Goal: Task Accomplishment & Management: Manage account settings

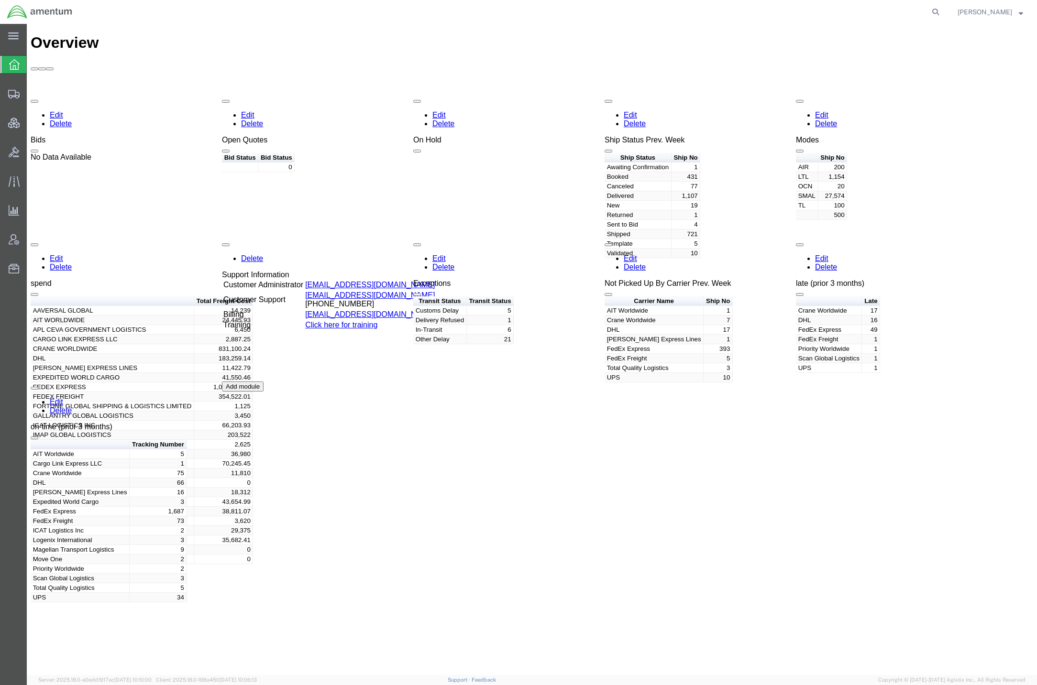
drag, startPoint x: 114, startPoint y: 542, endPoint x: 159, endPoint y: 236, distance: 310.0
click at [114, 542] on div "Overview Edit Delete Bids No Data Available Edit Delete Open Quotes Bid Status …" at bounding box center [532, 360] width 1003 height 652
click at [33, 241] on span "Account Admin" at bounding box center [29, 239] width 7 height 19
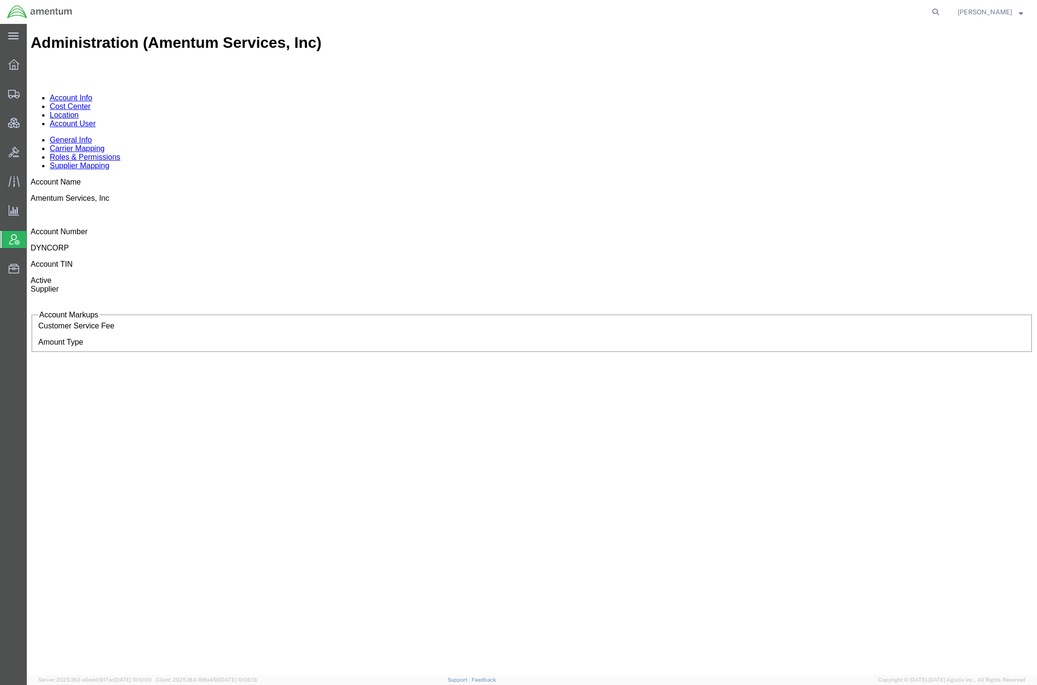
click at [96, 120] on link "Account User" at bounding box center [73, 124] width 46 height 8
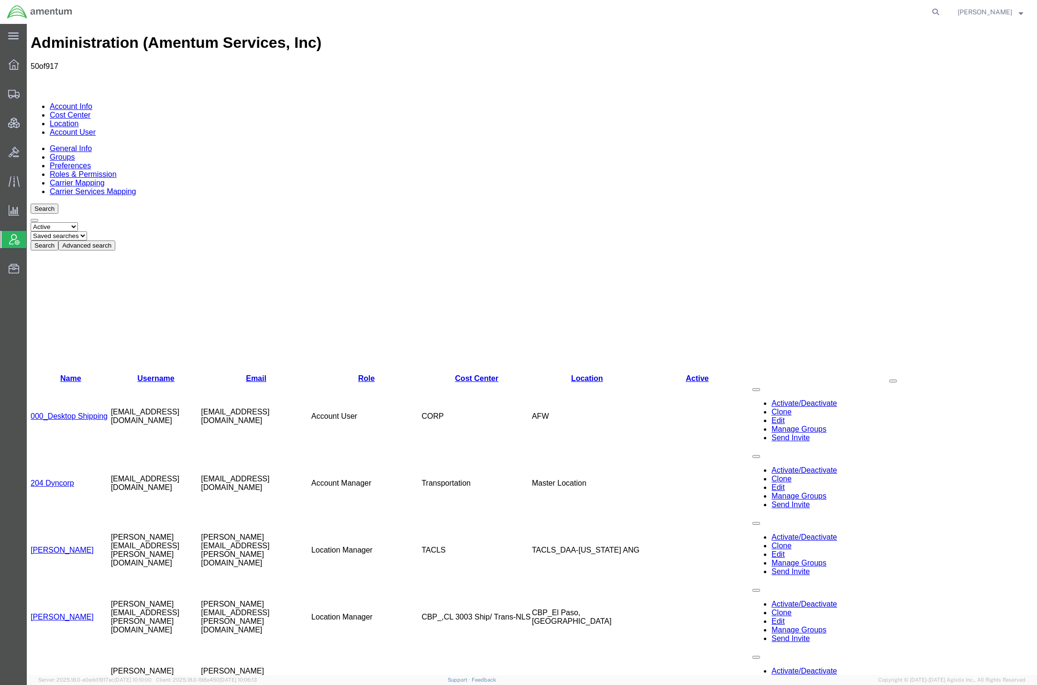
click at [115, 241] on button "Advanced search" at bounding box center [86, 246] width 57 height 10
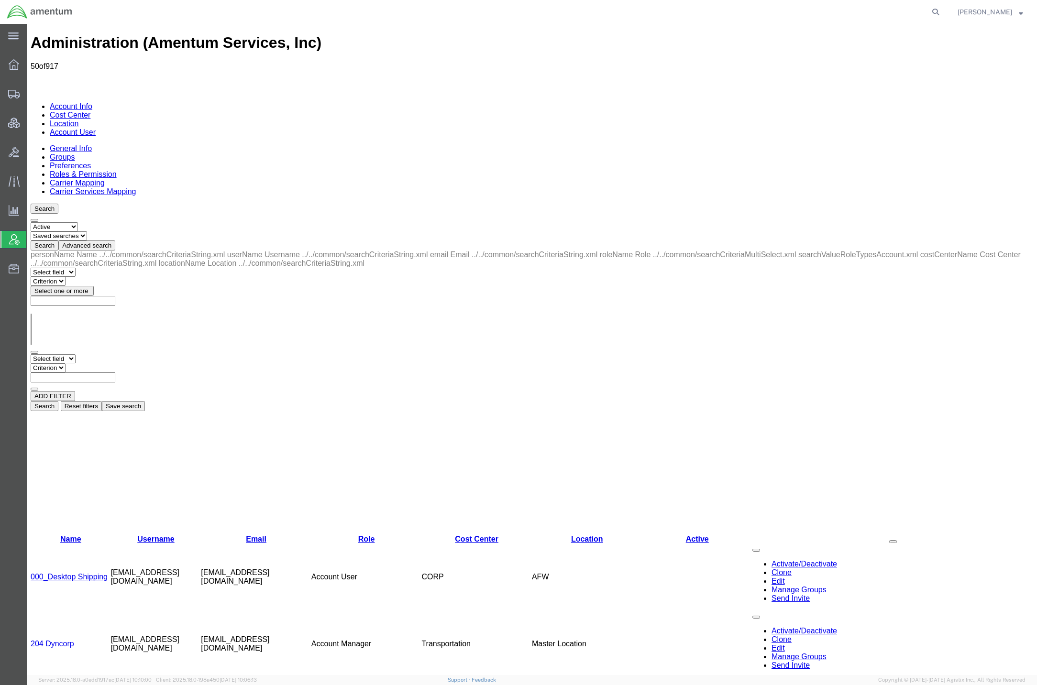
click at [76, 354] on select "Select field Cost Center Email Location Name Role Username" at bounding box center [53, 358] width 45 height 9
select select "costCenterName"
click at [31, 354] on select "Select field Cost Center Email Location Name Role Username" at bounding box center [53, 358] width 45 height 9
click at [88, 364] on select "Criterion contains does not contain is is blank is not blank starts with" at bounding box center [59, 368] width 57 height 9
select select "contains"
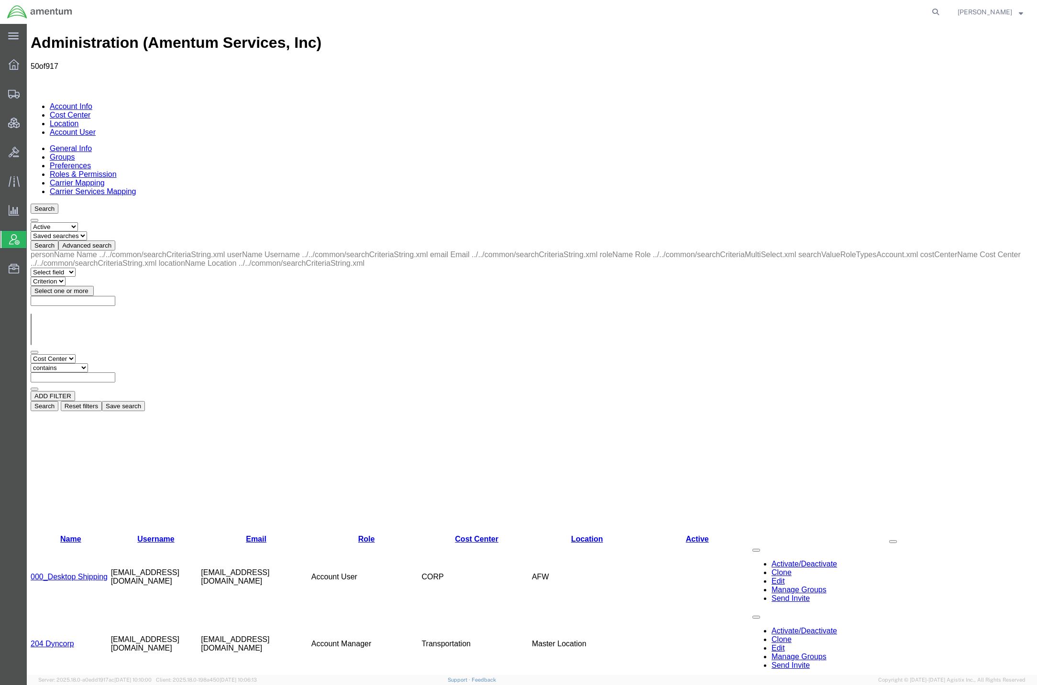
click at [88, 364] on select "Criterion contains does not contain is is blank is not blank starts with" at bounding box center [59, 368] width 57 height 9
paste input "SeaPort Next Generation"
type input "SeaPort Next Generation (NxG)"
click at [58, 401] on button "Search" at bounding box center [45, 406] width 28 height 10
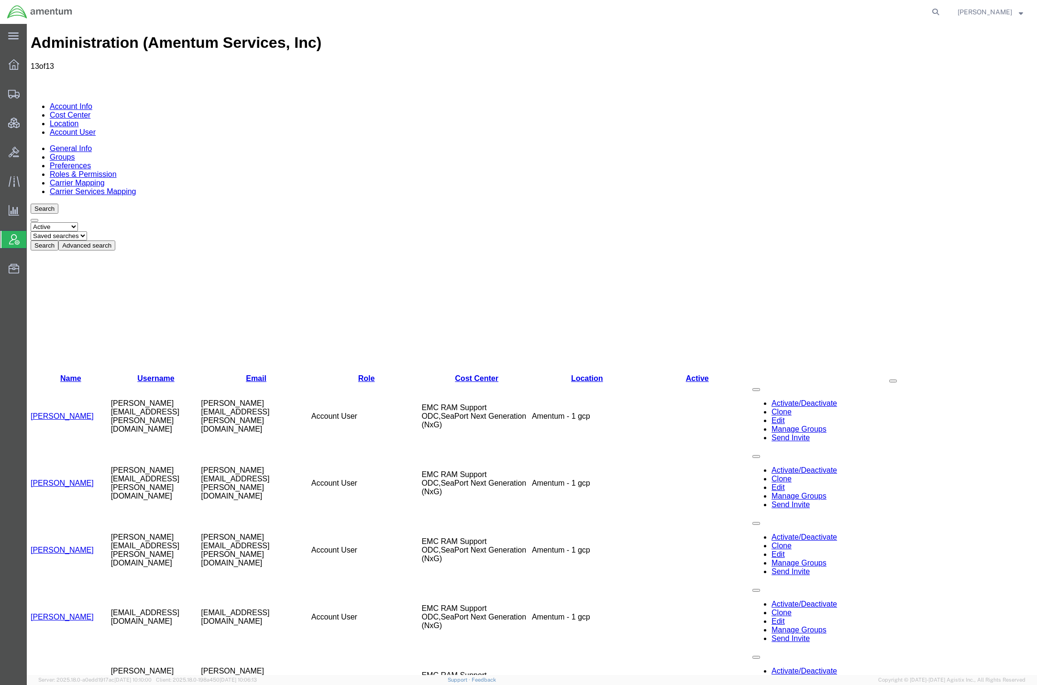
click at [61, 412] on link "Clifford Scholl" at bounding box center [62, 416] width 63 height 8
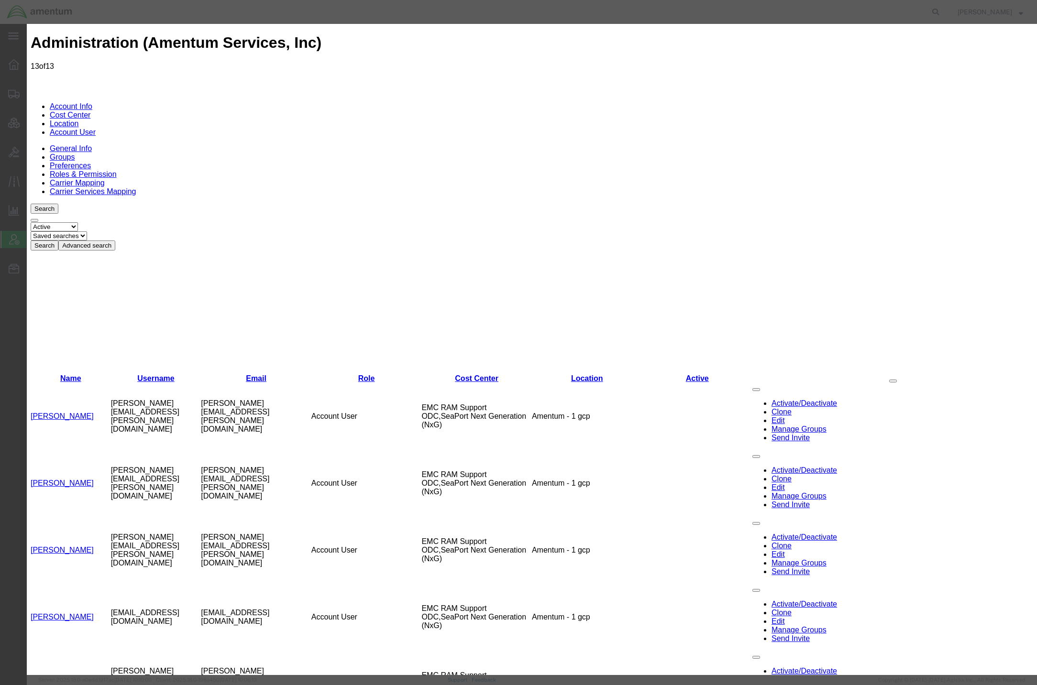
select select "COSTCENTER"
select select "DEPARTMENT"
select select
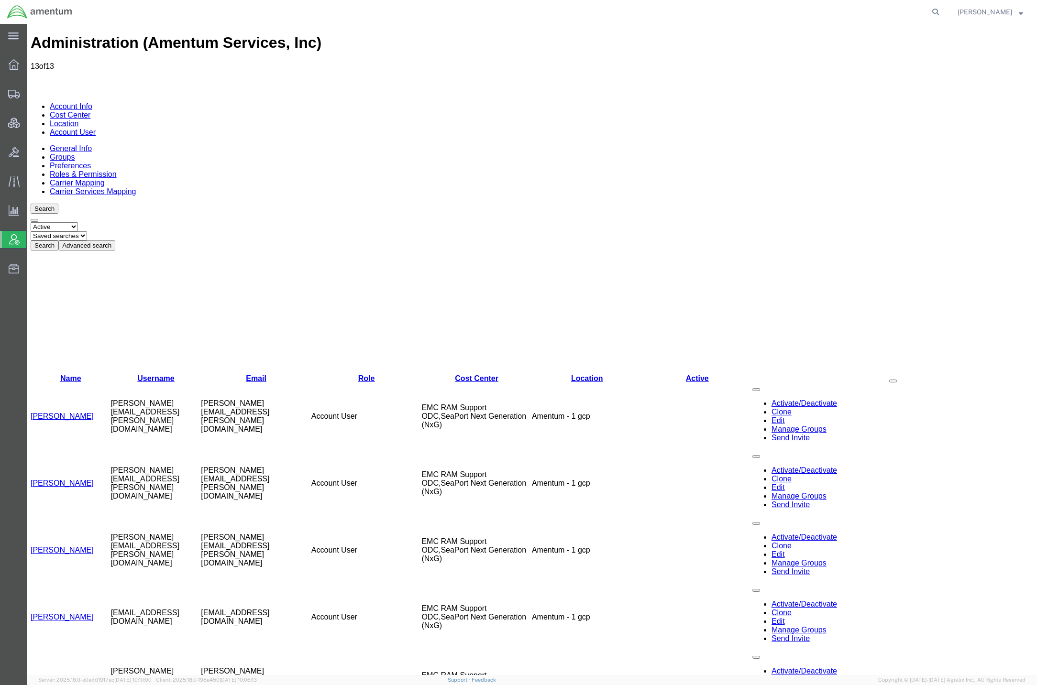
click at [772, 408] on link "Clone" at bounding box center [782, 412] width 20 height 8
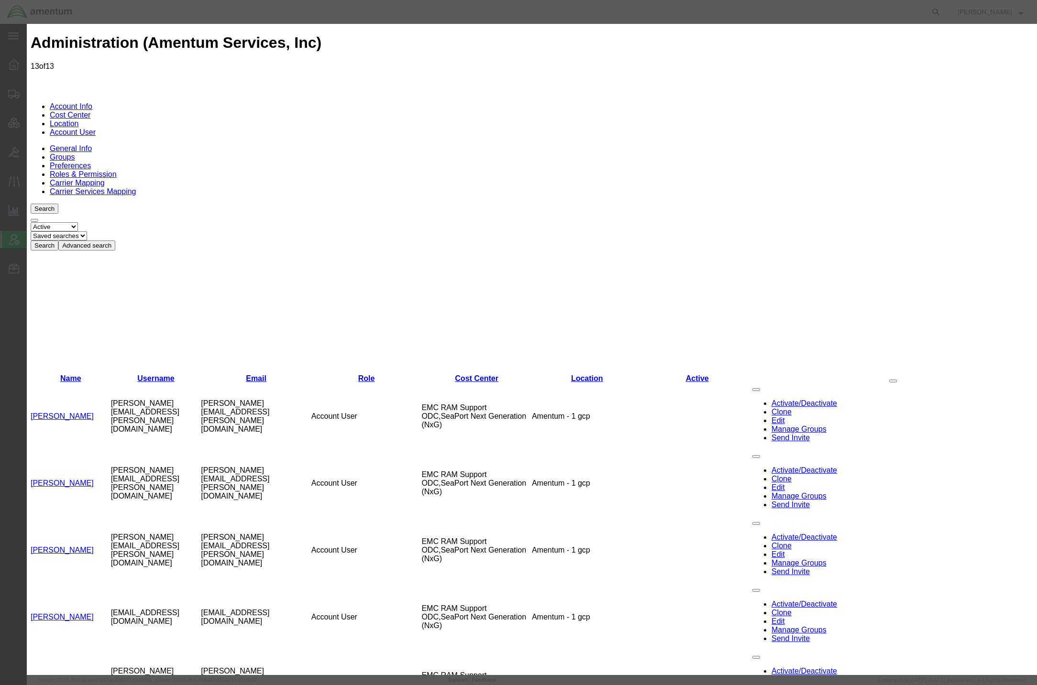
paste input "Gordon.Sleeter@amentum.com"
type input "Gordon.Sleeter@amentum.com"
drag, startPoint x: 644, startPoint y: 73, endPoint x: 650, endPoint y: 73, distance: 5.7
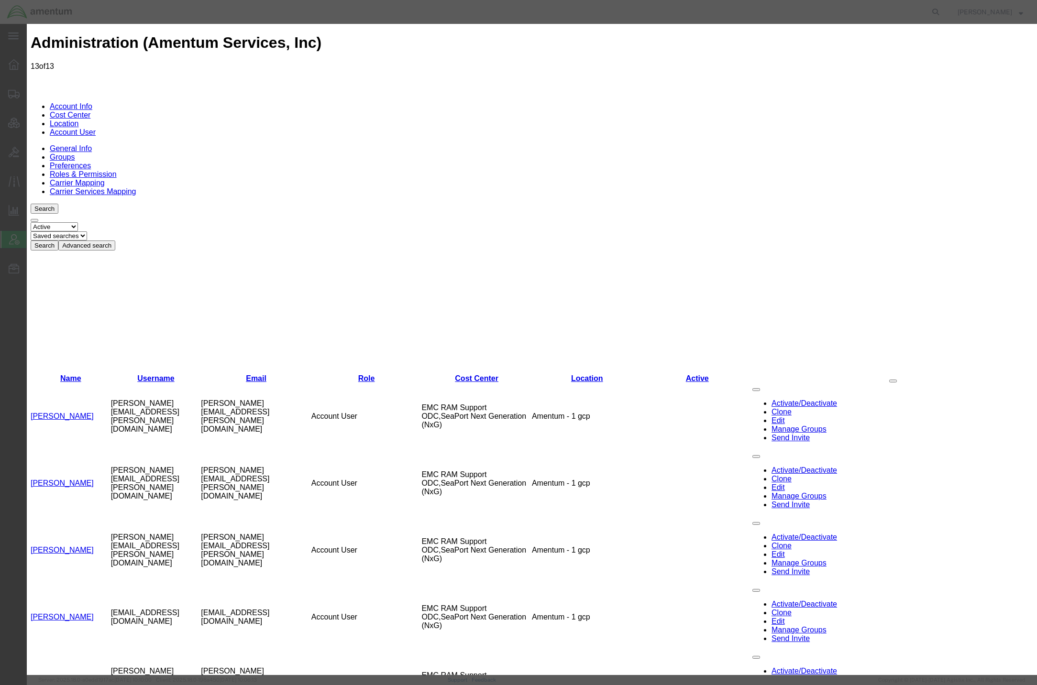
paste input "Gordon.Sleeter@amentum.com"
type input "Gordon.Sleeter@amentum.com"
paste input "Gordon.Sleeter@amentum.com"
drag, startPoint x: 676, startPoint y: 94, endPoint x: 1095, endPoint y: 88, distance: 419.1
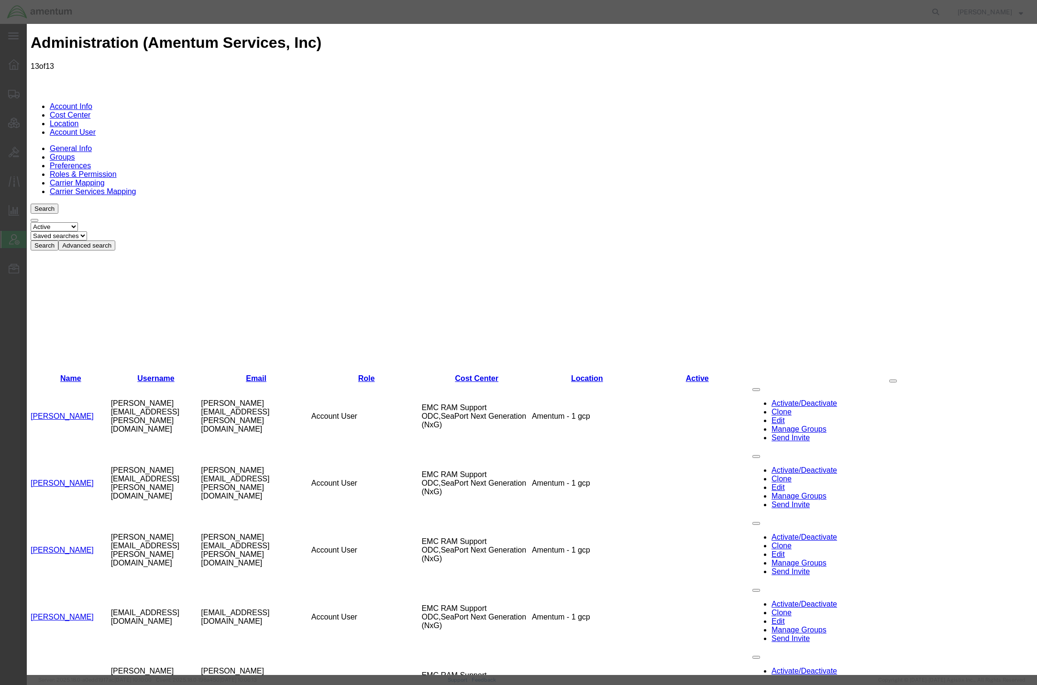
type input "Sleeter"
type input "Gordon"
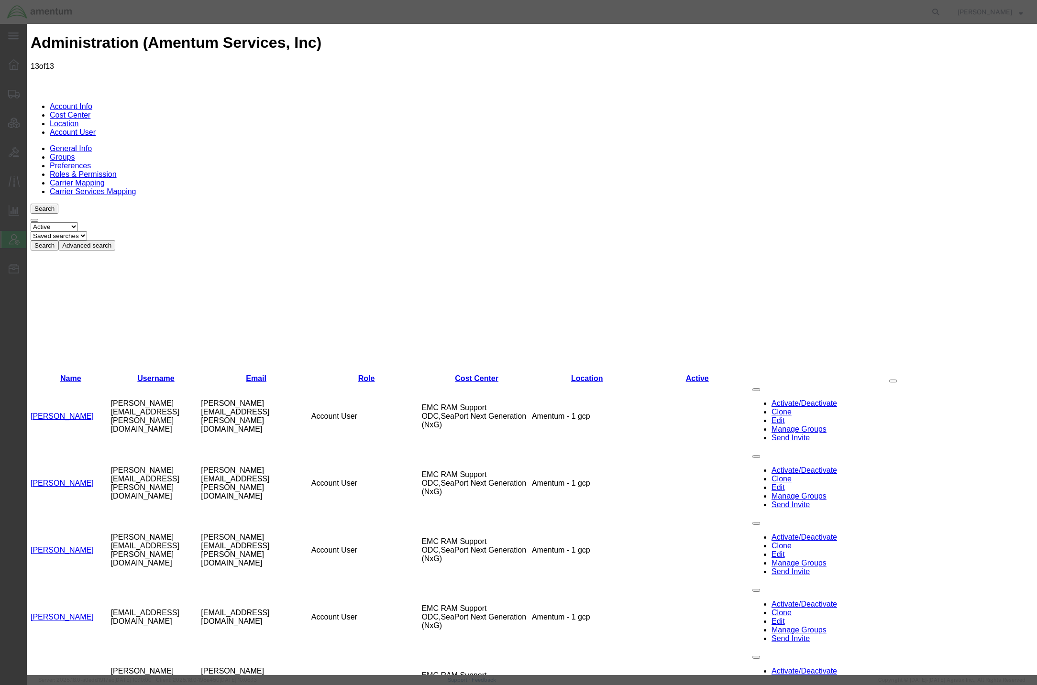
select select "COSTCENTER"
select select "DEPARTMENT"
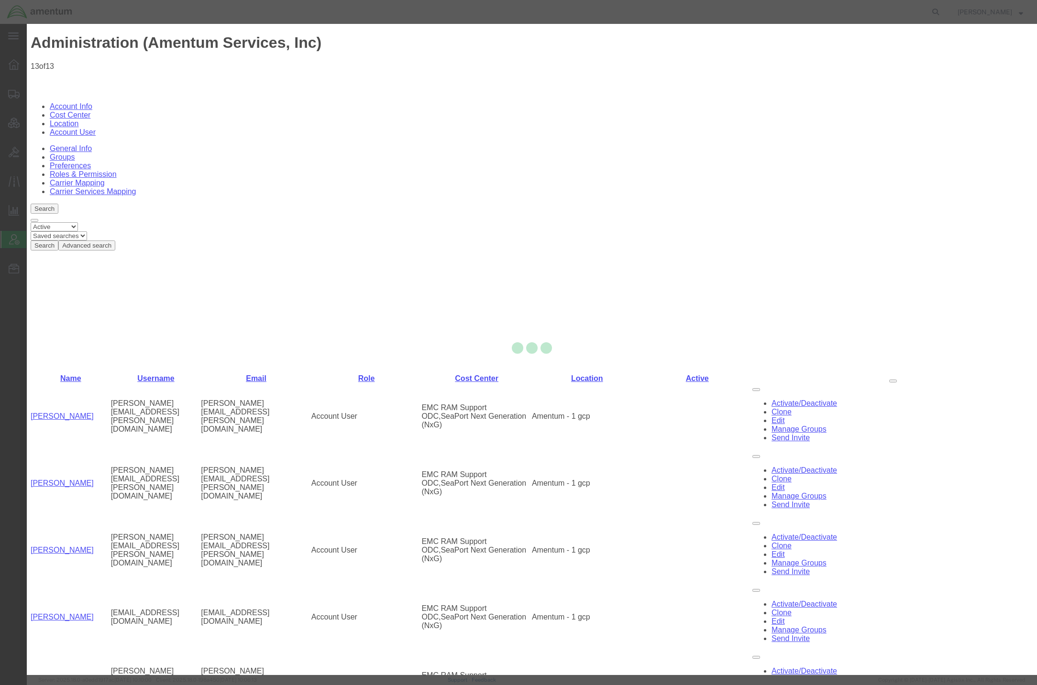
select select "COSTCENTER"
select select "DEPARTMENT"
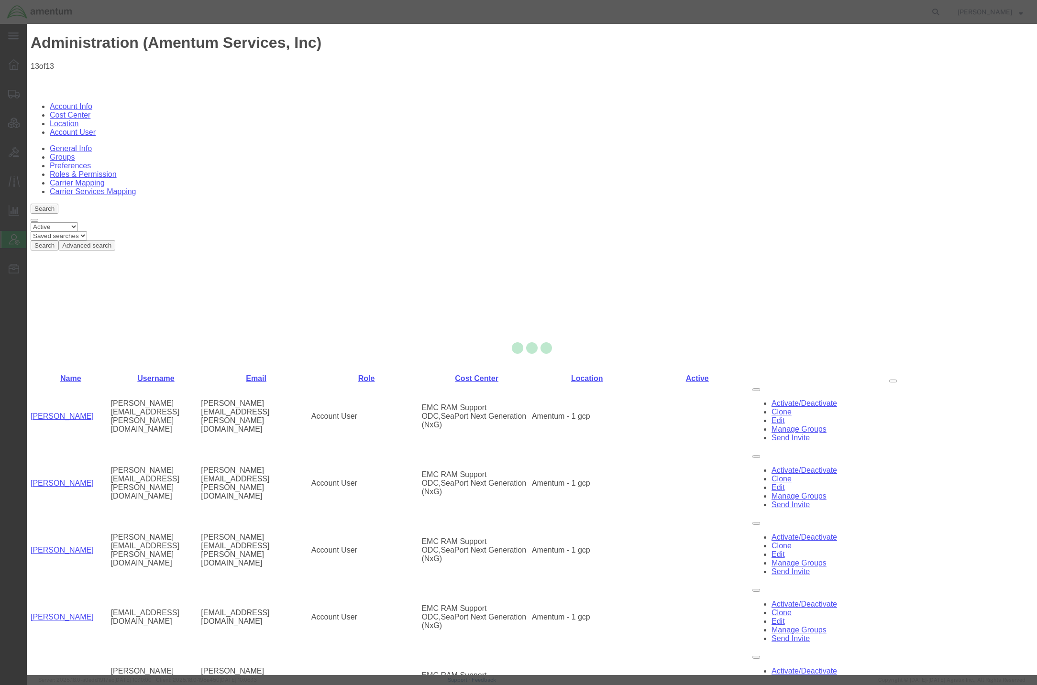
select select
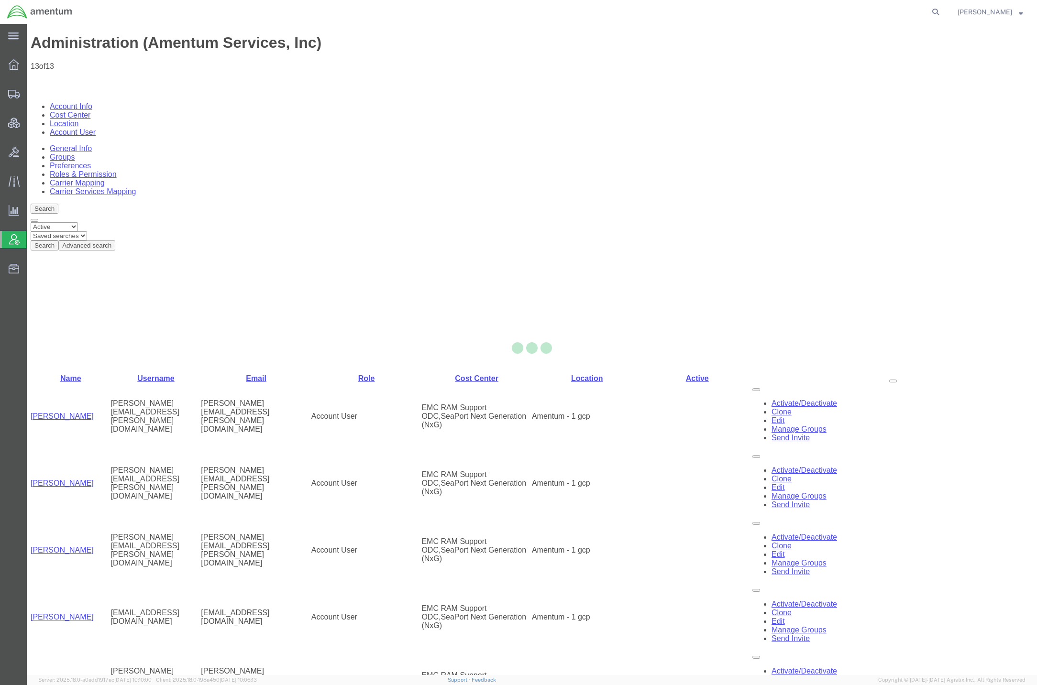
select select
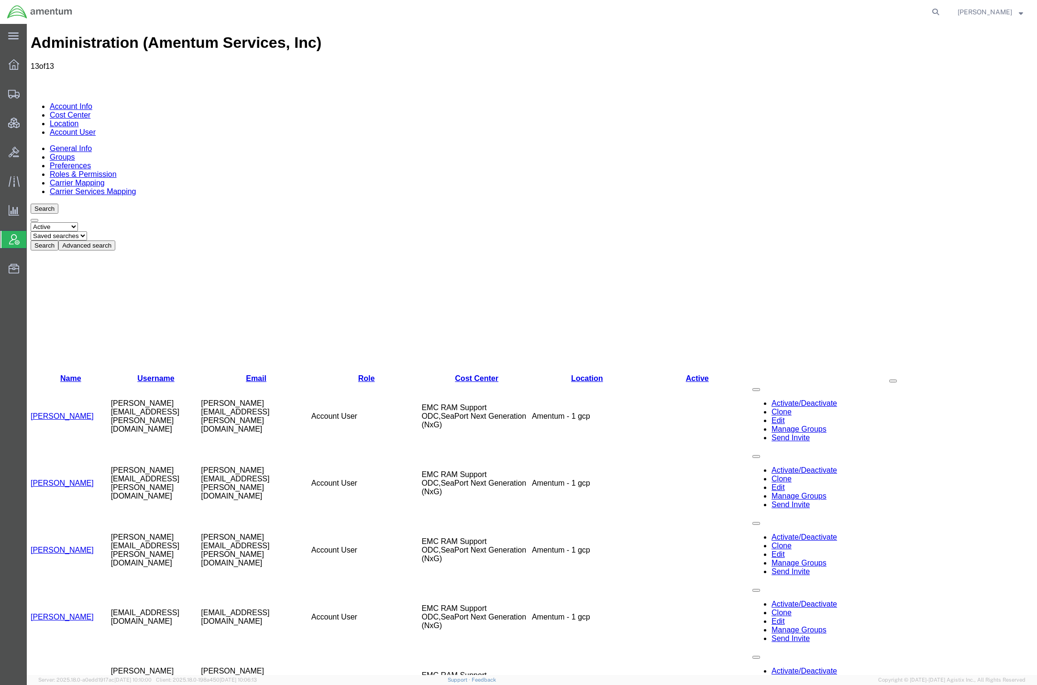
drag, startPoint x: 110, startPoint y: 246, endPoint x: 197, endPoint y: 247, distance: 87.5
copy td "gordon.sleeter@amentum.co"
